Goal: Task Accomplishment & Management: Manage account settings

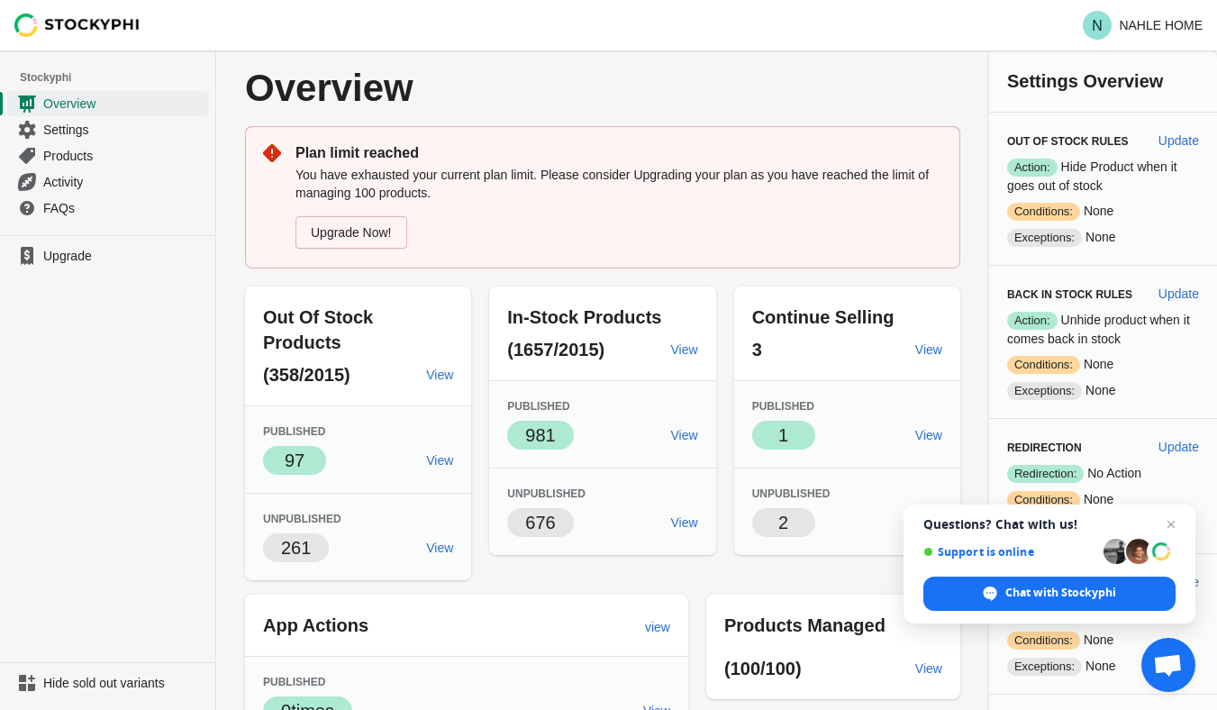
click at [43, 26] on img at bounding box center [77, 25] width 126 height 23
click at [1171, 518] on span "Open chat" at bounding box center [1172, 525] width 23 height 23
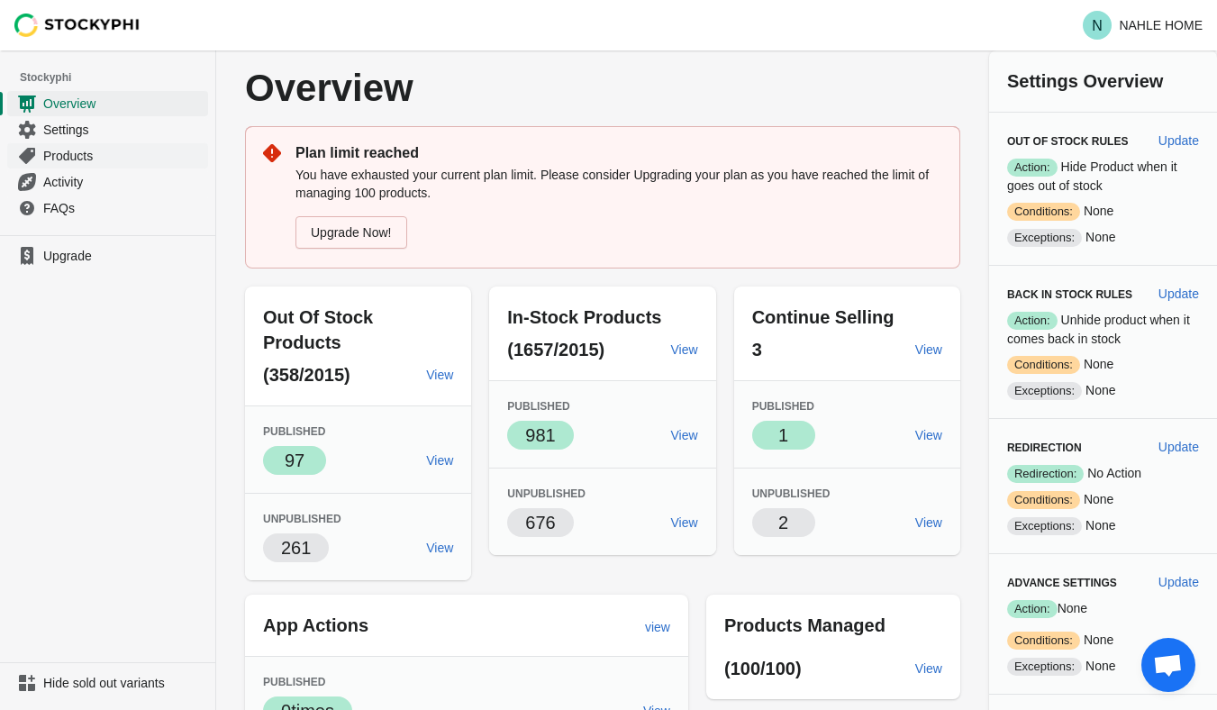
click at [106, 162] on span "Products" at bounding box center [123, 156] width 161 height 18
click at [85, 174] on span "Activity" at bounding box center [123, 182] width 161 height 18
click at [116, 278] on ul "Upgrade" at bounding box center [107, 448] width 215 height 427
click at [98, 215] on span "FAQs" at bounding box center [123, 208] width 161 height 18
click at [121, 176] on span "Activity" at bounding box center [123, 182] width 161 height 18
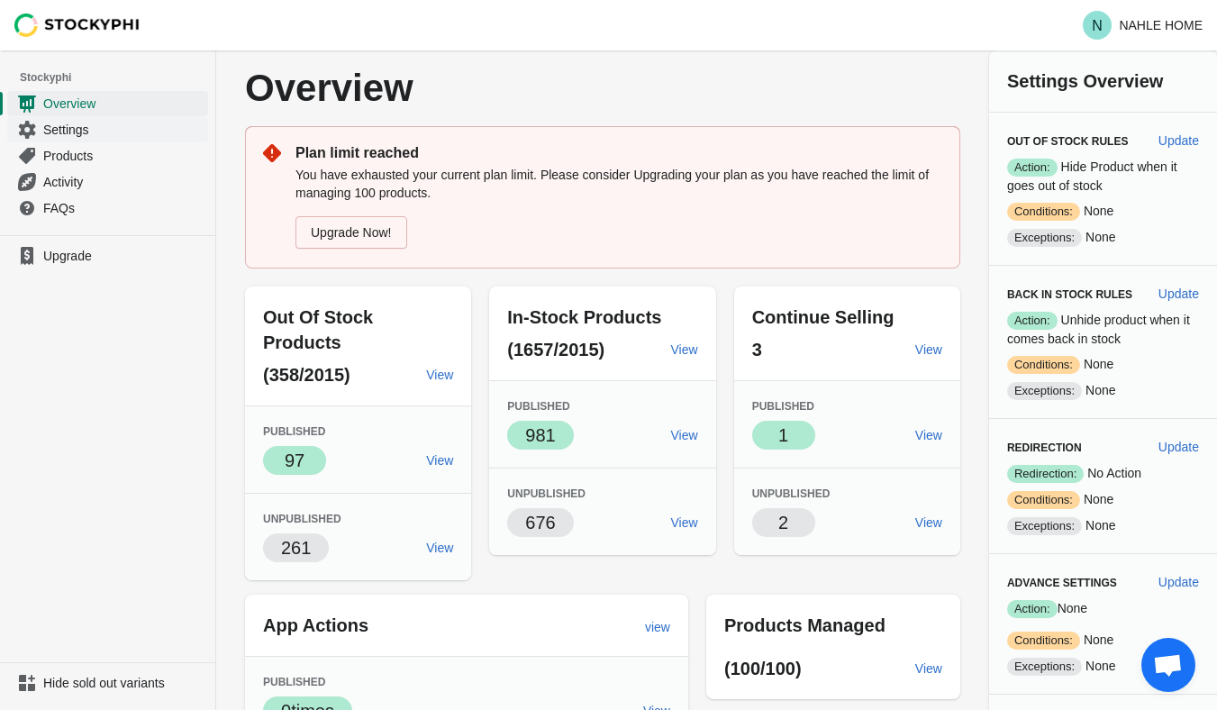
click at [113, 136] on span "Settings" at bounding box center [123, 130] width 161 height 18
